Goal: Task Accomplishment & Management: Manage account settings

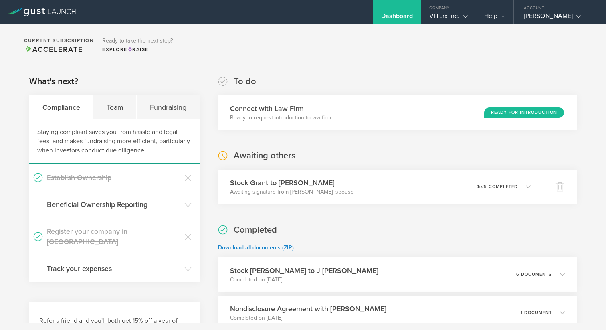
scroll to position [0, 0]
click at [450, 14] on div "VITLrx Inc." at bounding box center [449, 18] width 38 height 12
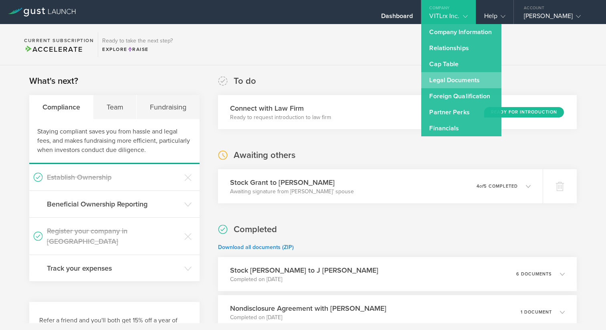
click at [446, 83] on link "Legal Documents" at bounding box center [462, 80] width 80 height 16
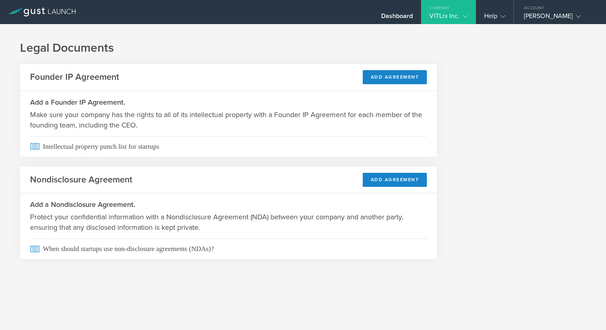
click at [466, 11] on div "Company" at bounding box center [449, 6] width 54 height 12
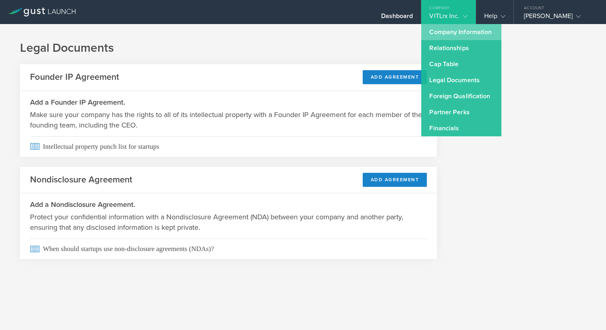
click at [466, 30] on link "Company Information" at bounding box center [462, 32] width 80 height 16
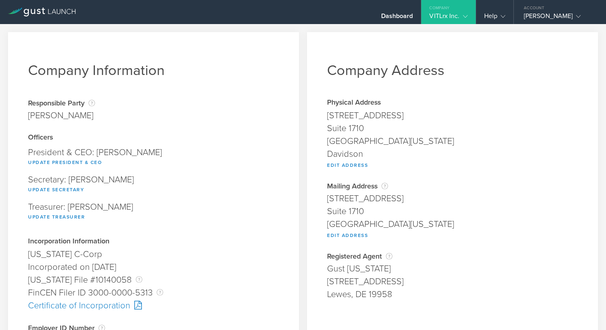
click at [458, 15] on div "VITLrx Inc." at bounding box center [449, 18] width 38 height 12
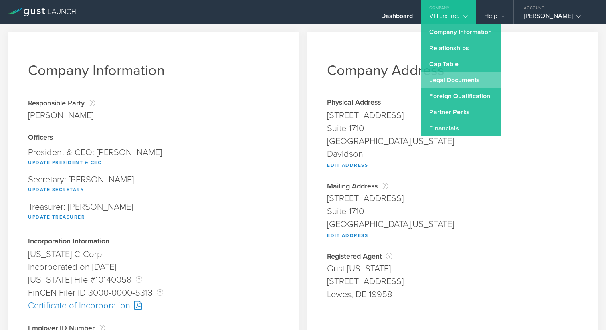
click at [459, 82] on link "Legal Documents" at bounding box center [462, 80] width 80 height 16
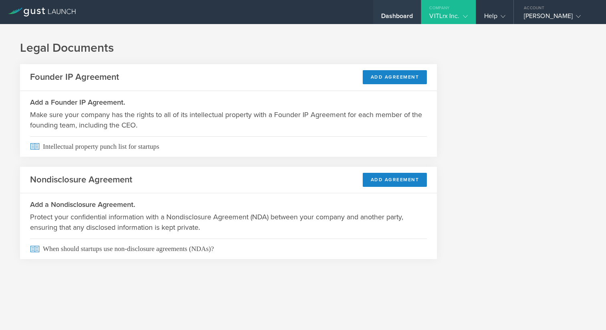
click at [402, 14] on div "Dashboard" at bounding box center [397, 18] width 32 height 12
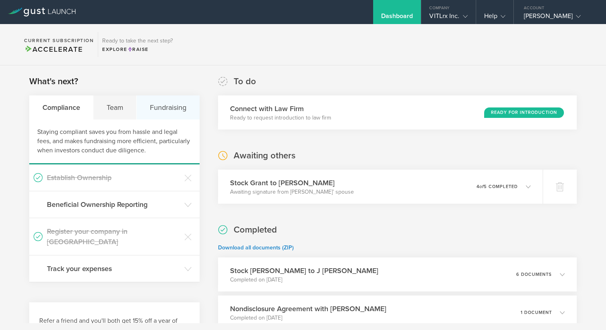
click at [166, 103] on div "Fundraising" at bounding box center [168, 107] width 63 height 24
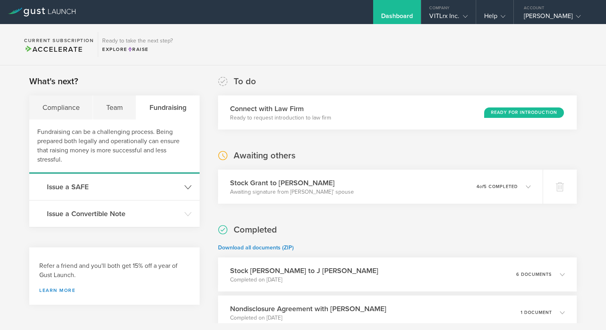
click at [124, 185] on h3 "Issue a SAFE" at bounding box center [114, 187] width 134 height 10
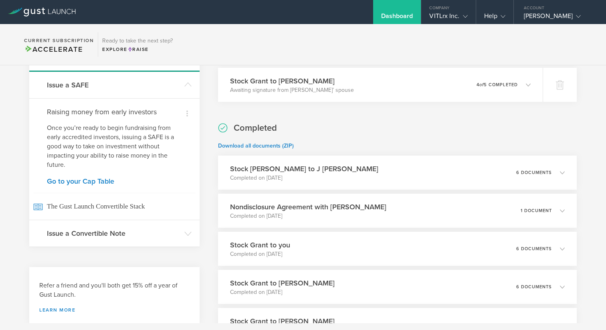
scroll to position [103, 0]
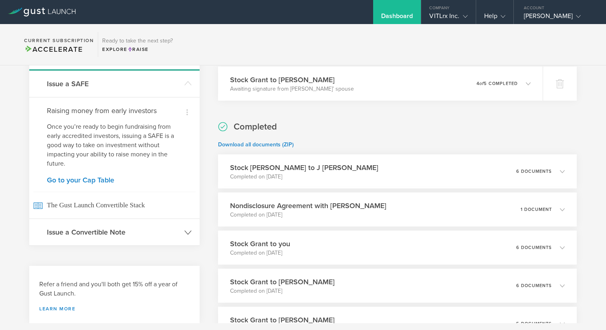
click at [105, 234] on h3 "Issue a Convertible Note" at bounding box center [114, 232] width 134 height 10
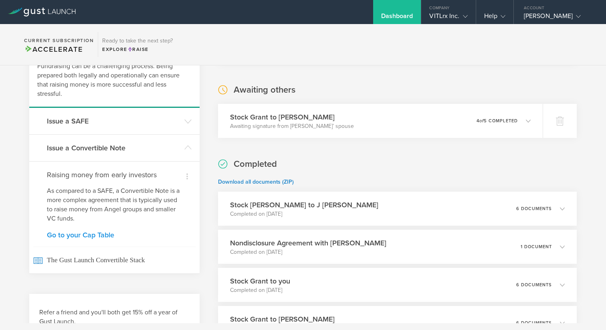
scroll to position [60, 0]
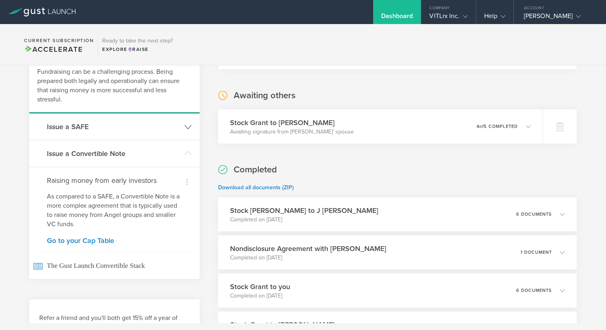
click at [98, 130] on h3 "Issue a SAFE" at bounding box center [114, 127] width 134 height 10
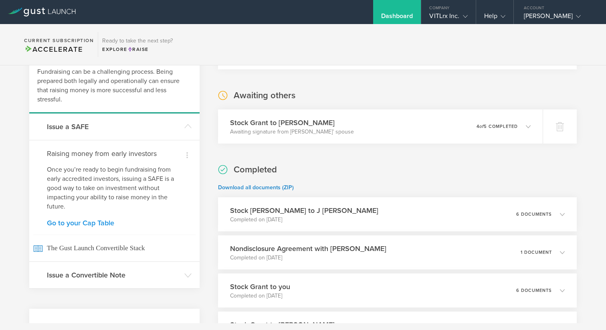
click at [91, 225] on link "Go to your Cap Table" at bounding box center [114, 222] width 135 height 7
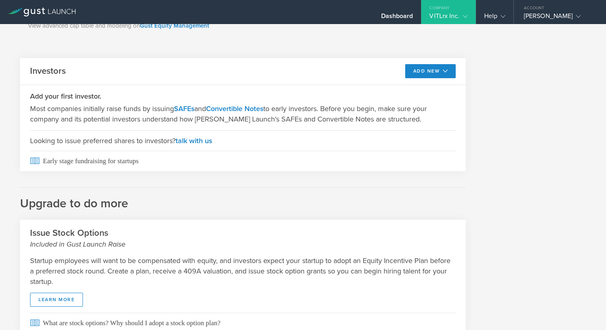
scroll to position [354, 0]
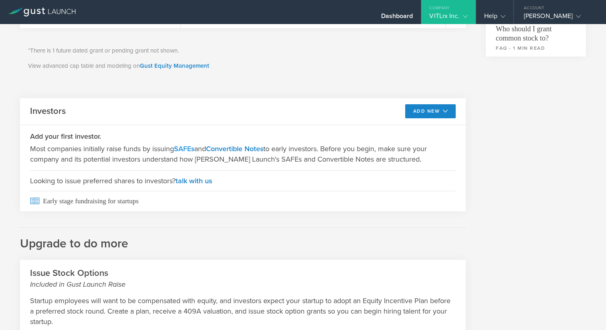
click at [189, 146] on link "SAFEs" at bounding box center [184, 148] width 20 height 9
click at [441, 114] on icon at bounding box center [444, 111] width 8 height 6
click at [494, 115] on div "Common Stock 1,000,000 Available Shares This is the number of shares that the c…" at bounding box center [303, 45] width 566 height 671
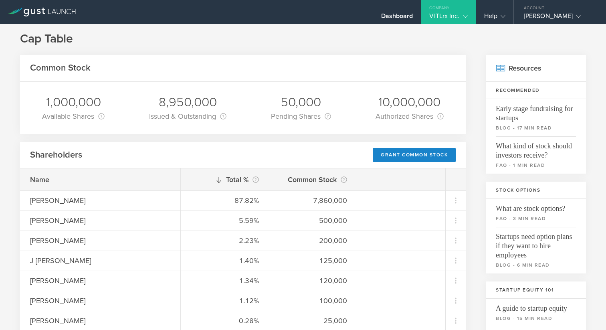
scroll to position [0, 0]
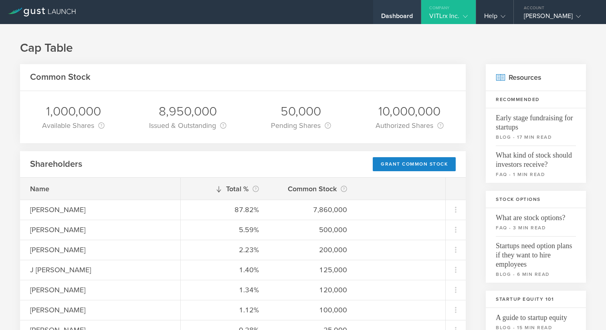
click at [394, 13] on div "Dashboard" at bounding box center [397, 18] width 32 height 12
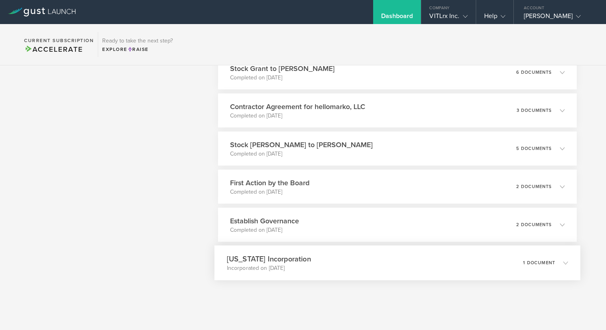
scroll to position [1723, 0]
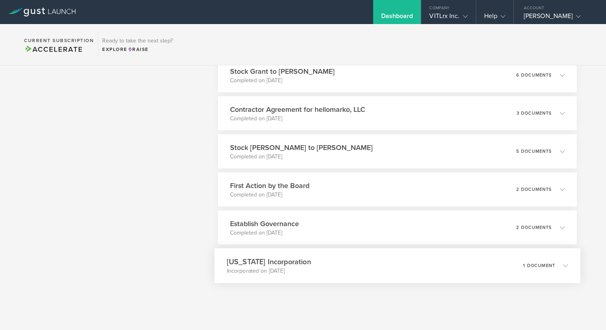
click at [356, 262] on div "[US_STATE] Incorporation Incorporated on [DATE] 1 document" at bounding box center [398, 265] width 366 height 35
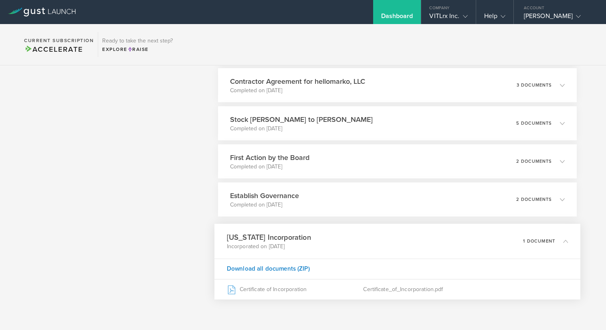
scroll to position [1777, 0]
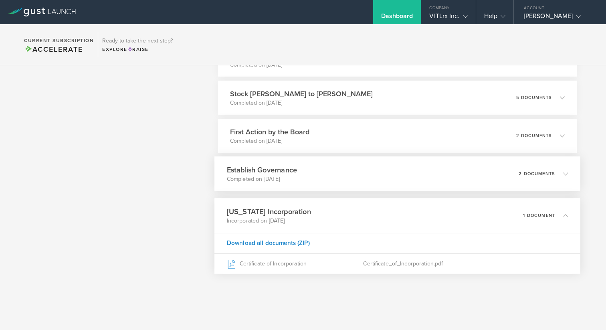
click at [356, 182] on div "Establish Governance Completed on [DATE] 2 documents" at bounding box center [398, 173] width 366 height 35
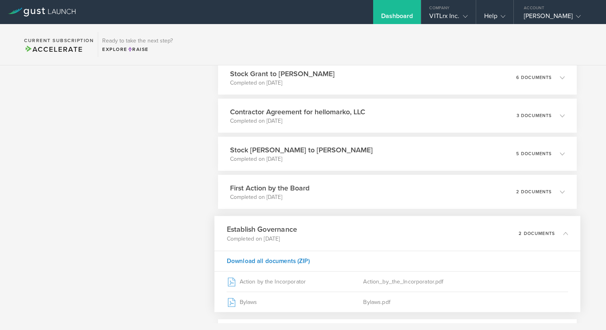
scroll to position [1719, 0]
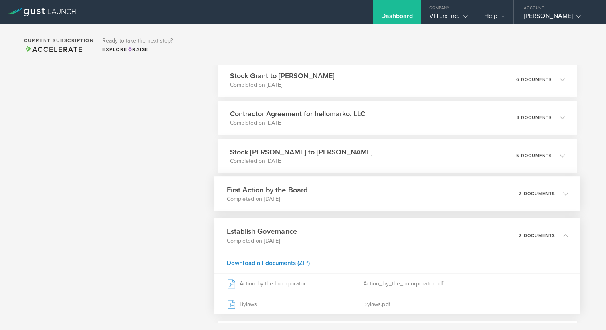
click at [349, 194] on div "First Action by the Board Completed on [DATE] 2 documents" at bounding box center [398, 193] width 366 height 35
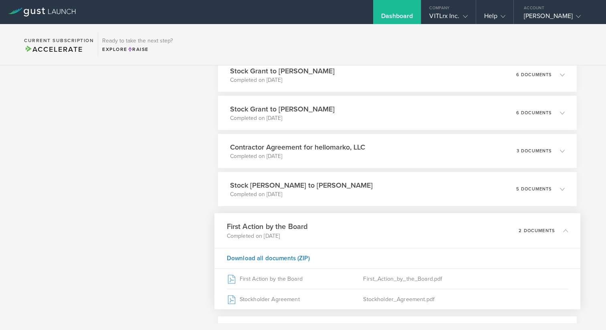
scroll to position [1801, 0]
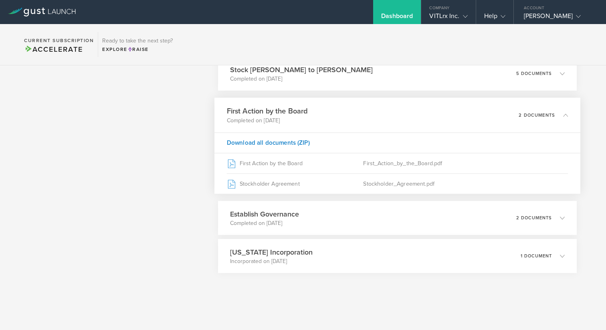
click at [539, 114] on p "2 documents" at bounding box center [537, 115] width 36 height 4
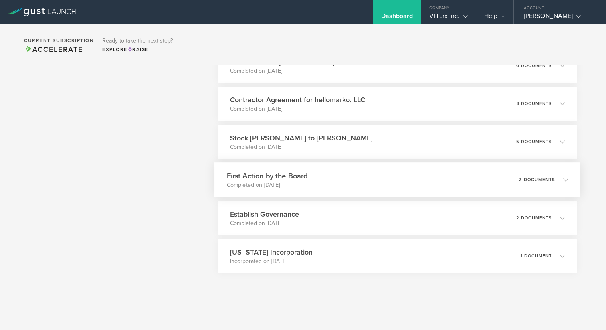
scroll to position [1733, 0]
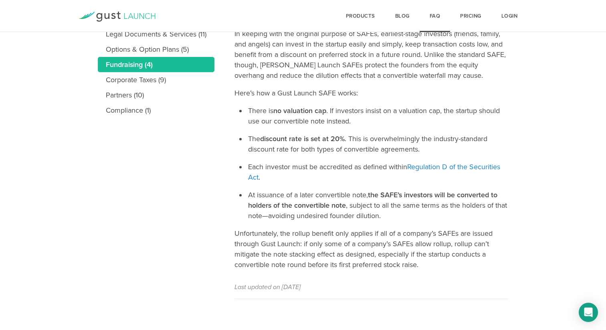
scroll to position [243, 0]
